Goal: Information Seeking & Learning: Learn about a topic

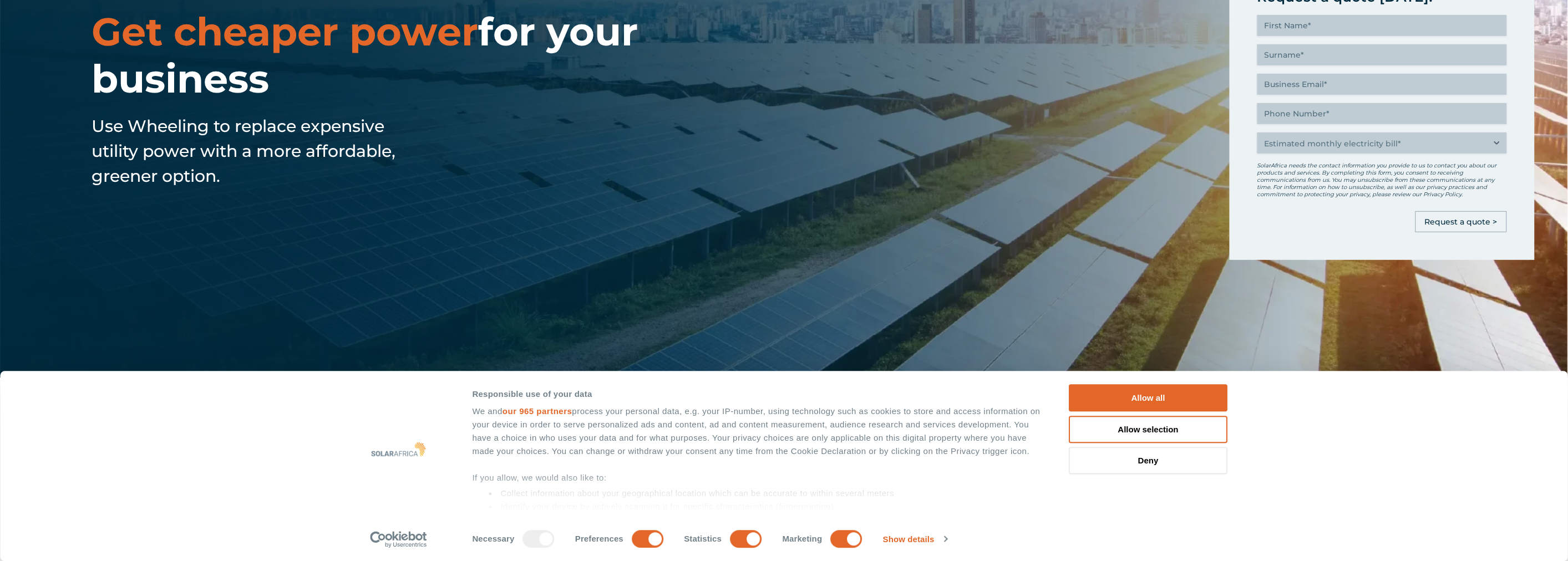
scroll to position [246, 0]
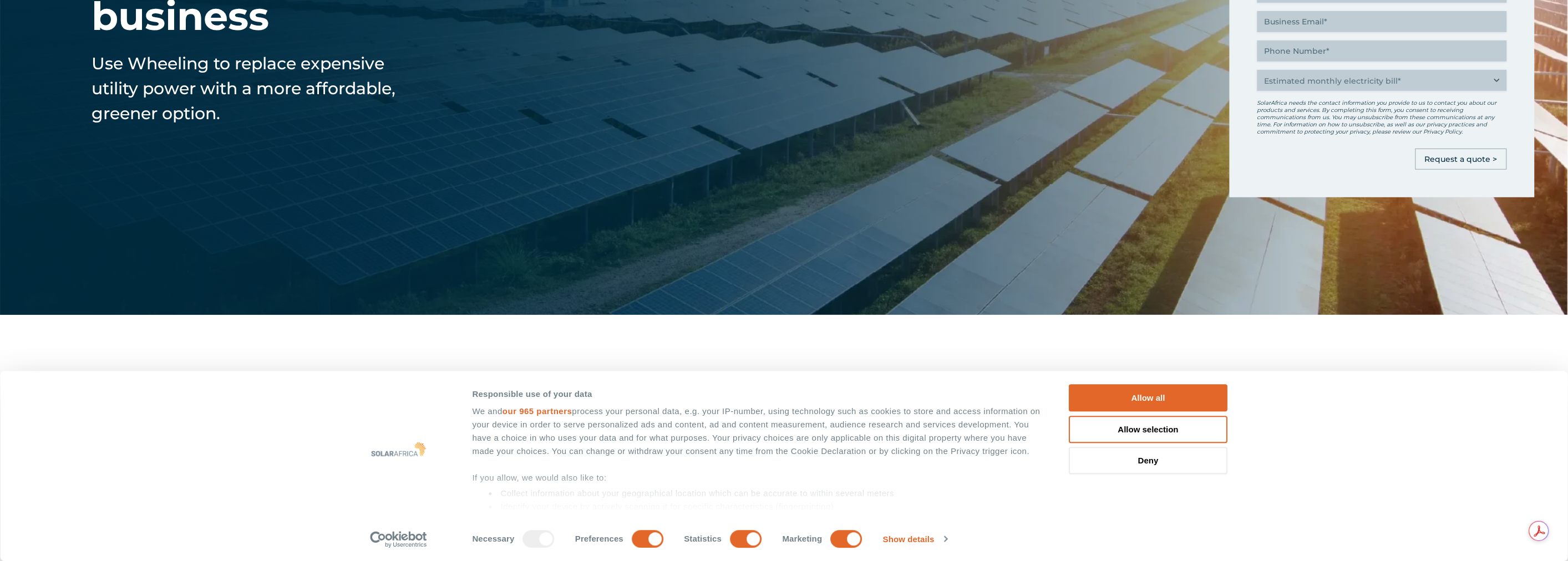
click at [547, 540] on div at bounding box center [539, 539] width 32 height 18
drag, startPoint x: 853, startPoint y: 529, endPoint x: 829, endPoint y: 533, distance: 24.3
click at [850, 529] on div "Necessary Preferences Statistics Marketing" at bounding box center [677, 537] width 410 height 22
click at [761, 535] on input "Statistics" at bounding box center [746, 539] width 32 height 18
checkbox input "false"
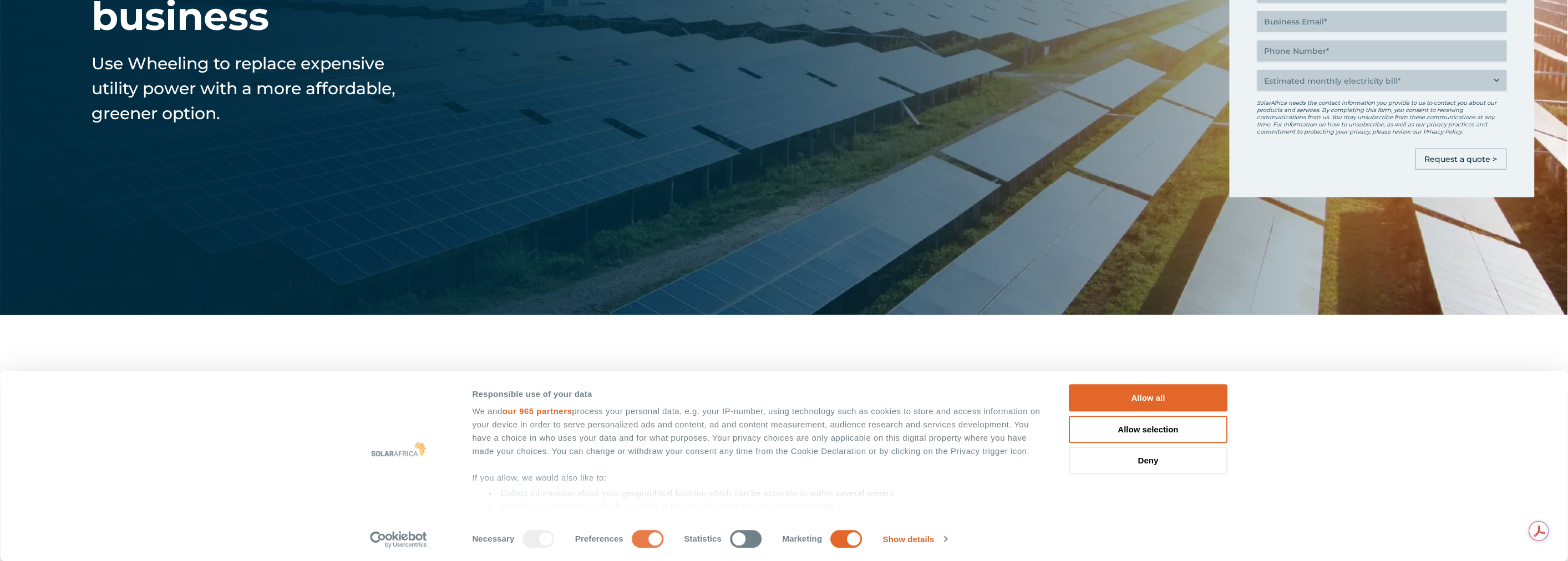
click at [661, 533] on input "Preferences" at bounding box center [647, 539] width 32 height 18
checkbox input "false"
click at [851, 534] on input "Marketing" at bounding box center [847, 539] width 32 height 18
checkbox input "false"
click at [1144, 429] on button "Allow selection" at bounding box center [1148, 429] width 158 height 27
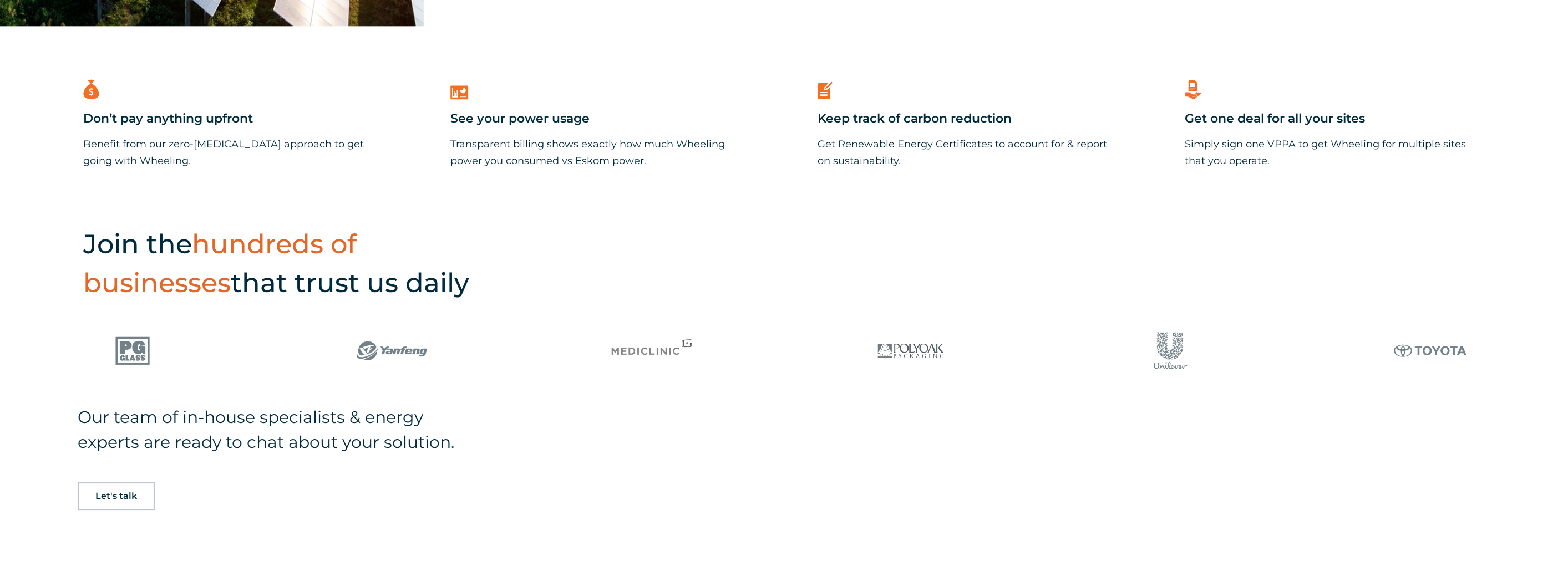
scroll to position [1355, 0]
